Goal: Information Seeking & Learning: Learn about a topic

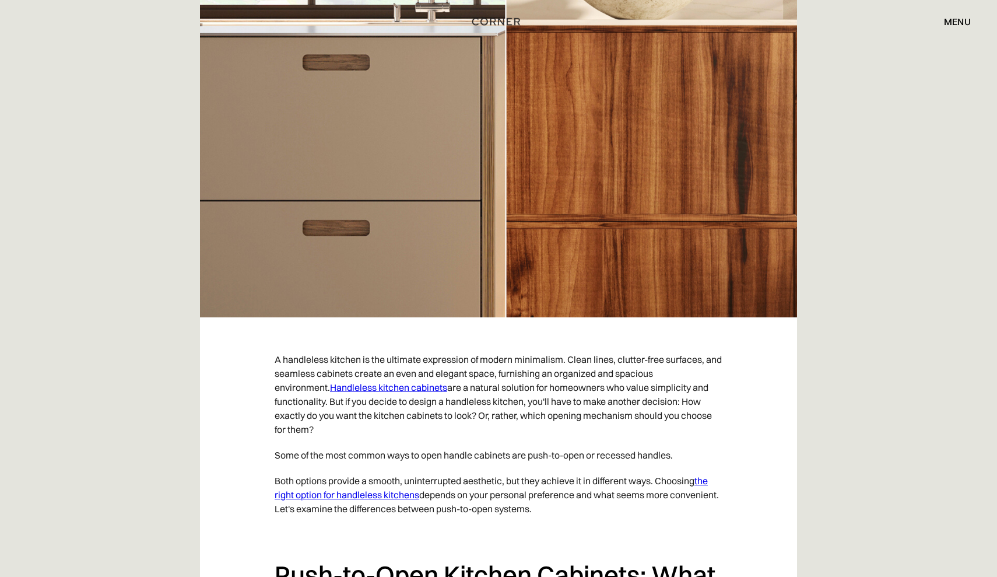
scroll to position [398, 0]
click at [412, 386] on link "Handleless kitchen cabinets" at bounding box center [388, 387] width 117 height 12
click at [359, 494] on link "the right option for handleless kitchens" at bounding box center [491, 487] width 433 height 26
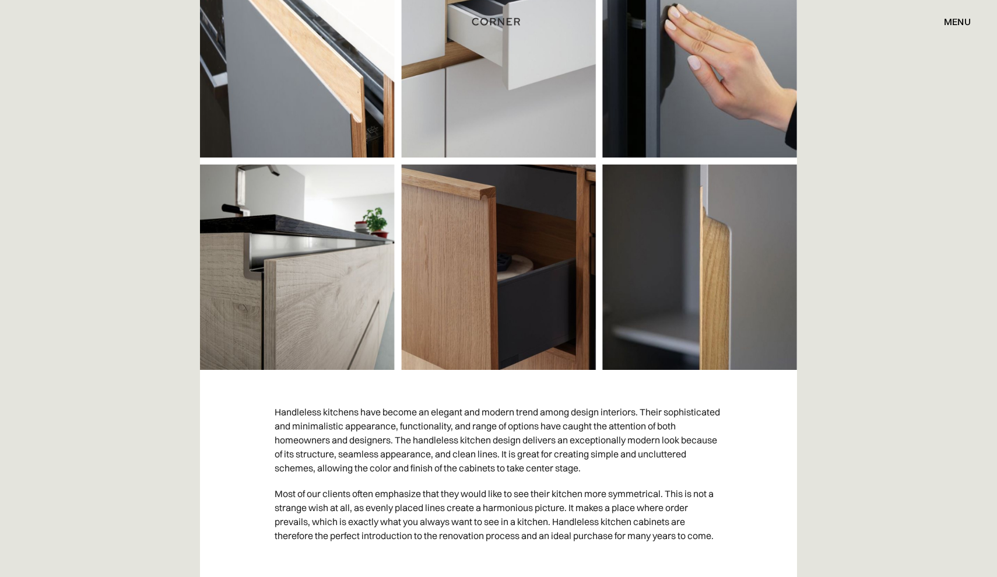
scroll to position [346, 0]
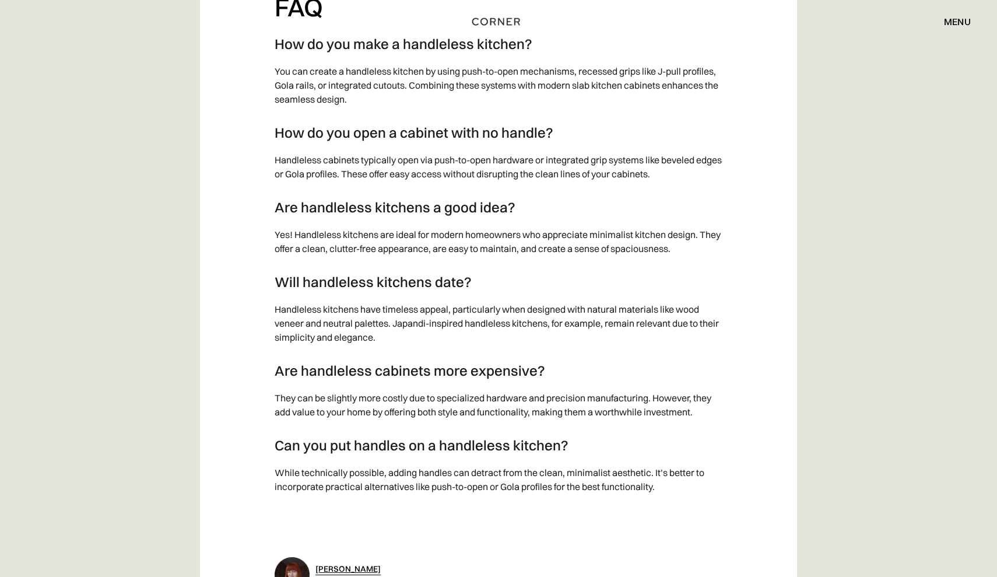
scroll to position [11724, 0]
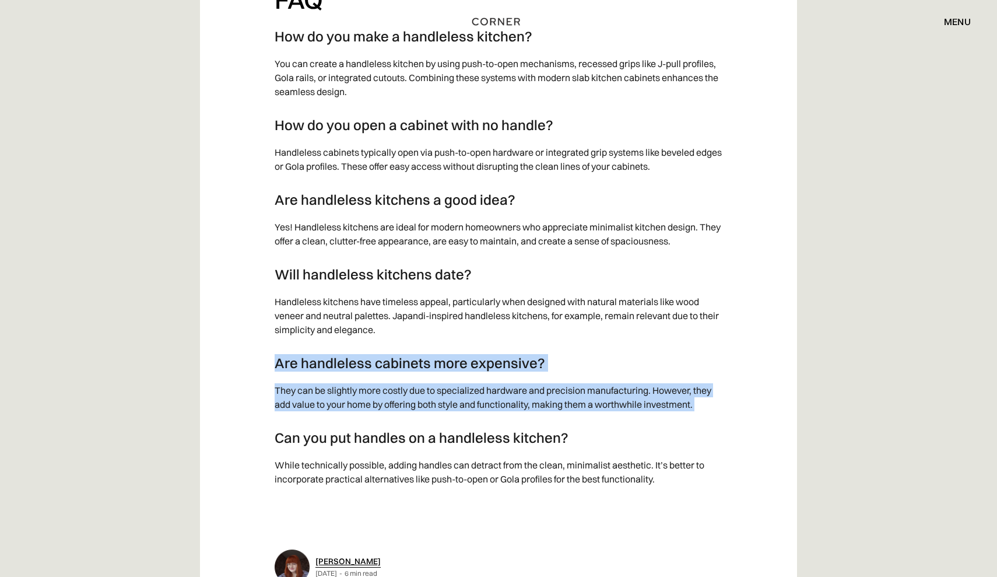
drag, startPoint x: 270, startPoint y: 347, endPoint x: 766, endPoint y: 409, distance: 500.0
copy div "Are handleless cabinets more expensive? They can be slightly more costly due to…"
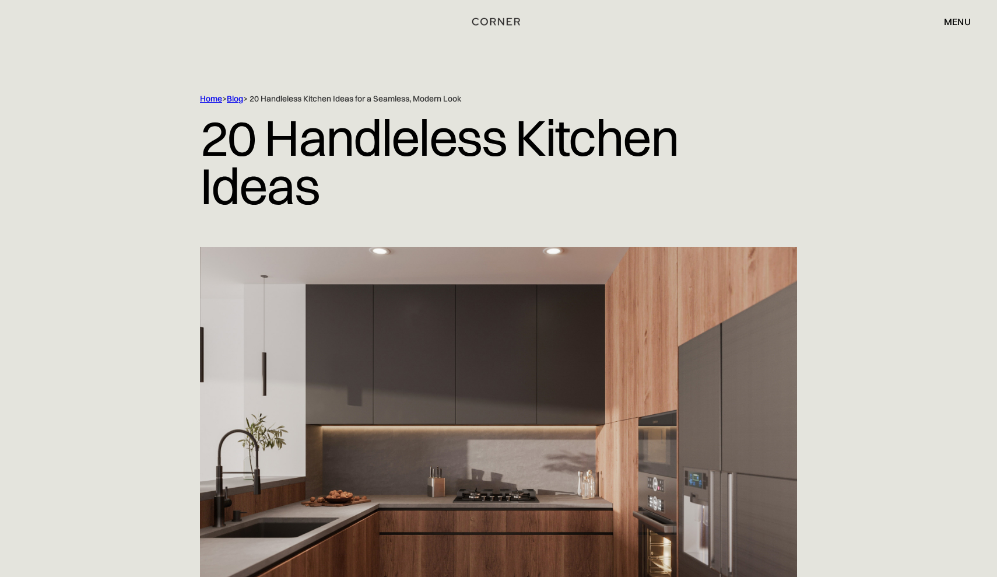
scroll to position [0, 0]
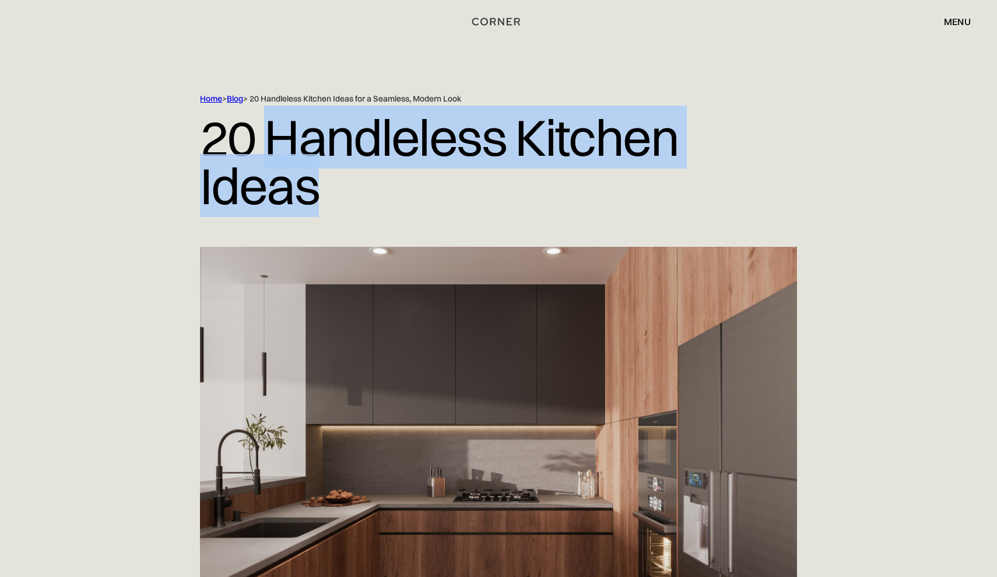
drag, startPoint x: 264, startPoint y: 138, endPoint x: 368, endPoint y: 212, distance: 128.0
click at [368, 212] on h1 "20 Handleless Kitchen Ideas" at bounding box center [498, 161] width 597 height 114
copy h1 "Handleless Kitchen Ideas"
